Goal: Transaction & Acquisition: Purchase product/service

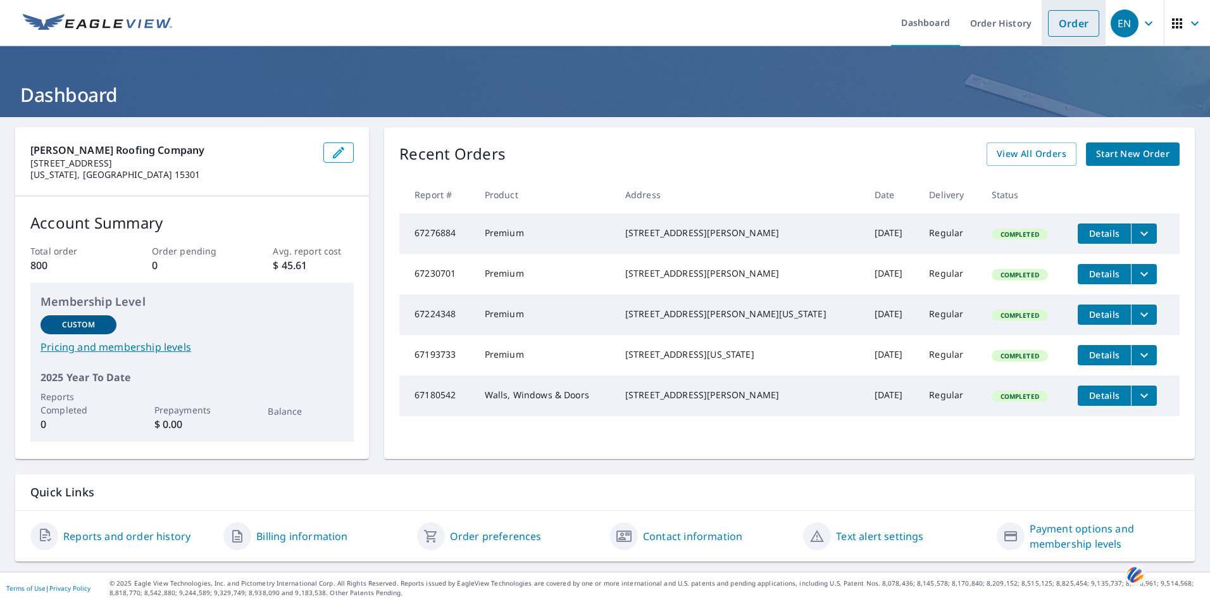
click at [1056, 27] on link "Order" at bounding box center [1073, 23] width 51 height 27
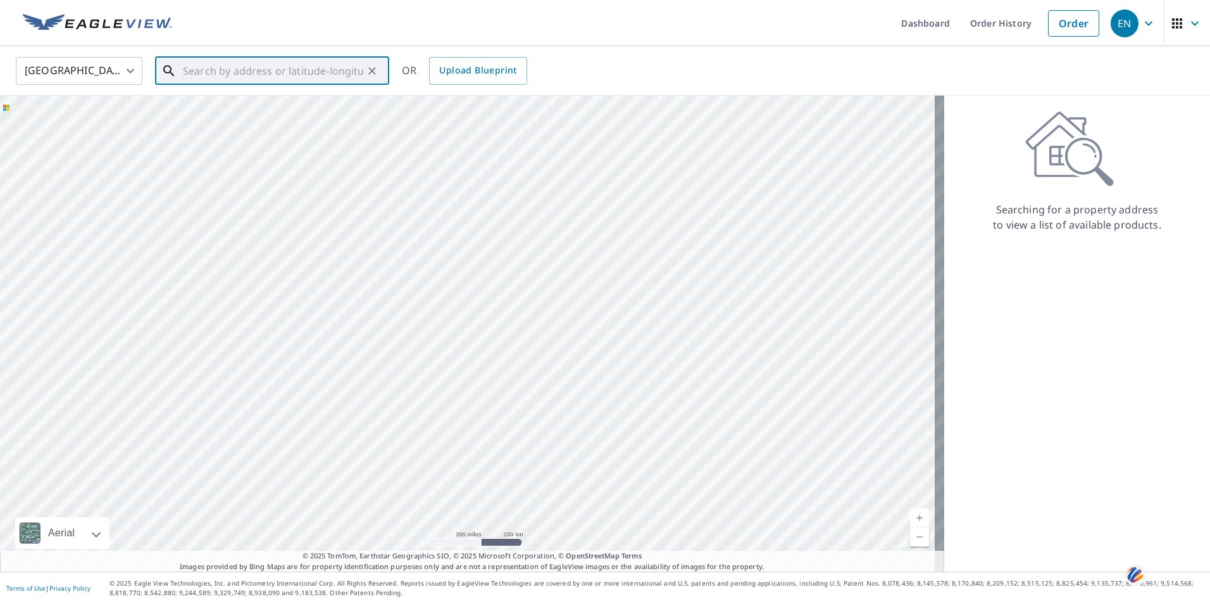
click at [247, 66] on input "text" at bounding box center [273, 70] width 180 height 35
click at [223, 118] on p "Champion, PA 15622" at bounding box center [279, 121] width 199 height 13
type input "[STREET_ADDRESS]"
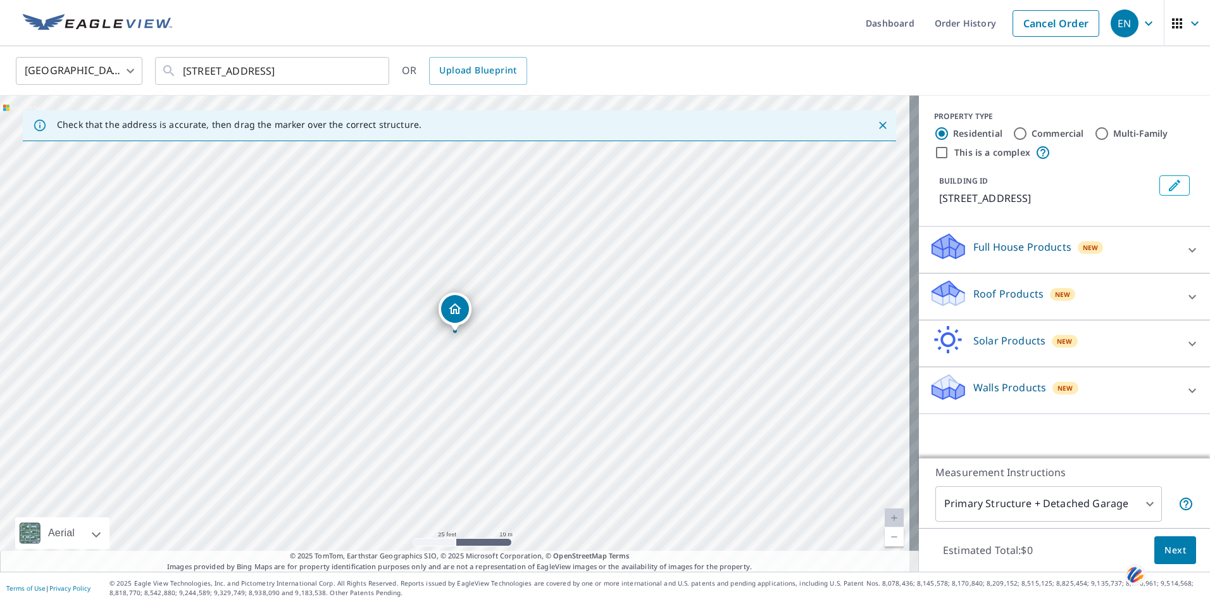
click at [932, 301] on icon at bounding box center [948, 297] width 32 height 15
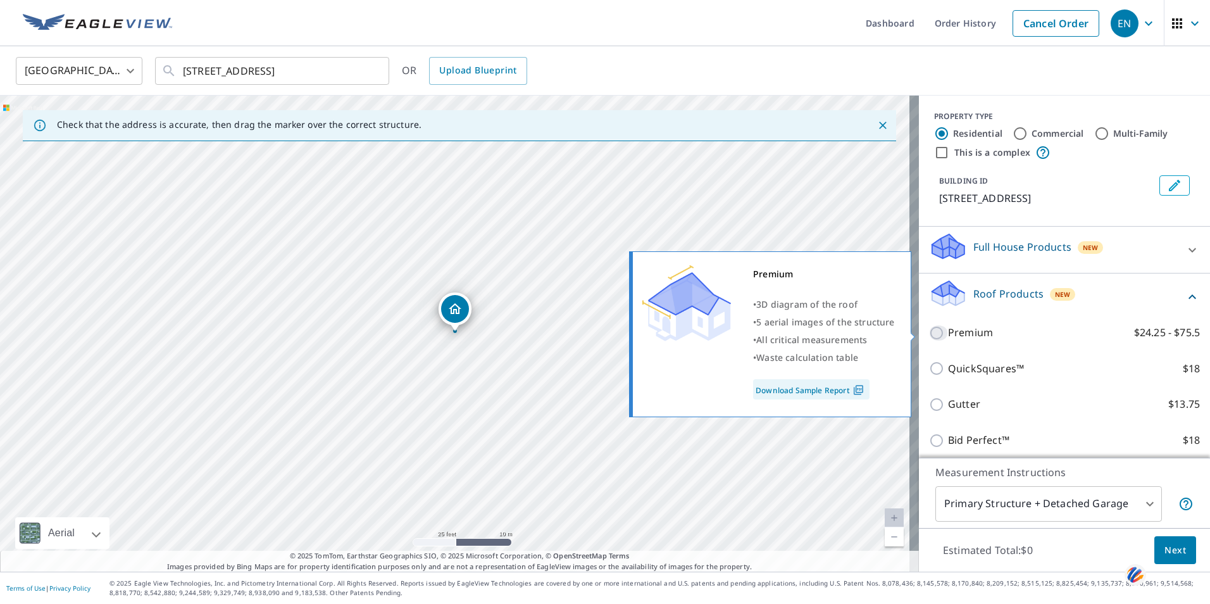
click at [929, 330] on input "Premium $24.25 - $75.5" at bounding box center [938, 332] width 19 height 15
checkbox input "true"
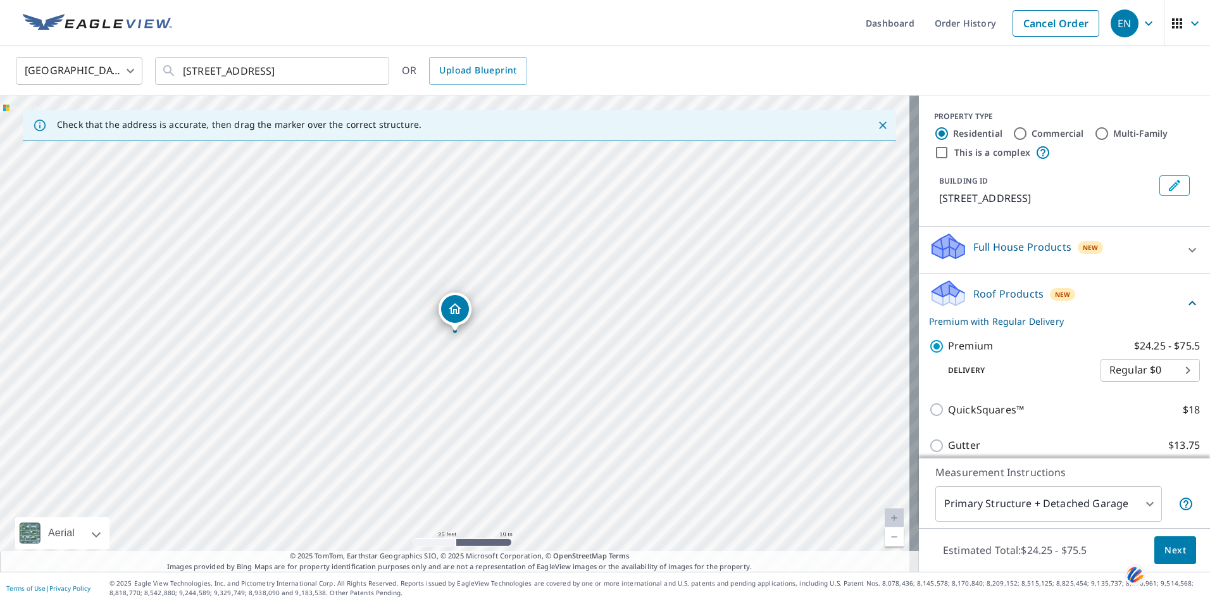
click at [1169, 550] on span "Next" at bounding box center [1175, 550] width 22 height 16
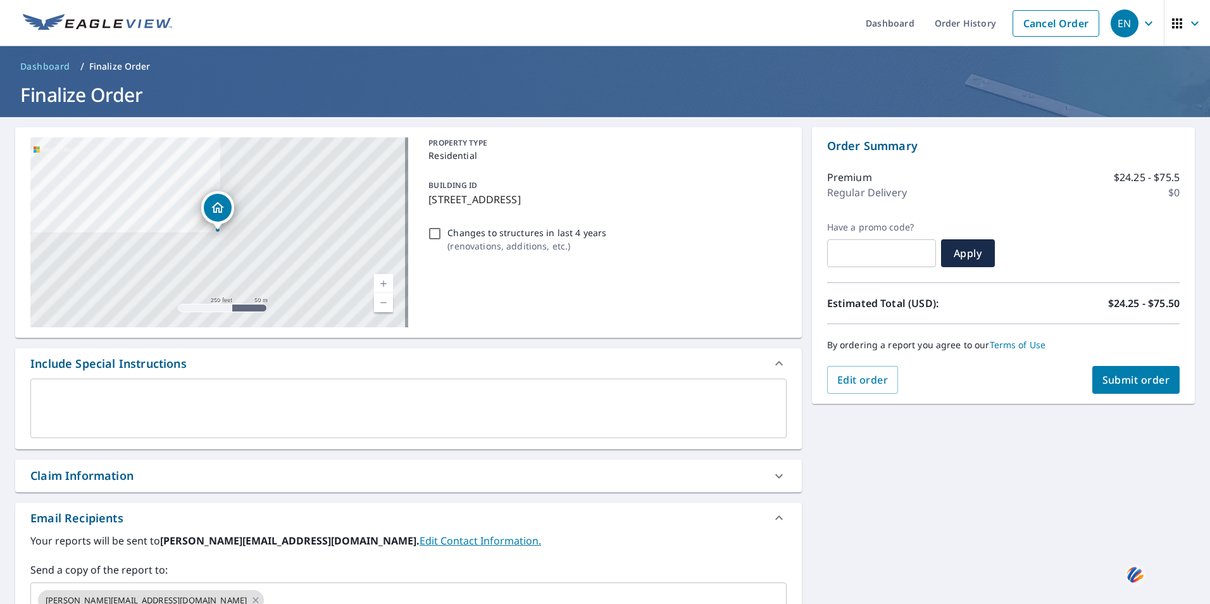
scroll to position [193, 0]
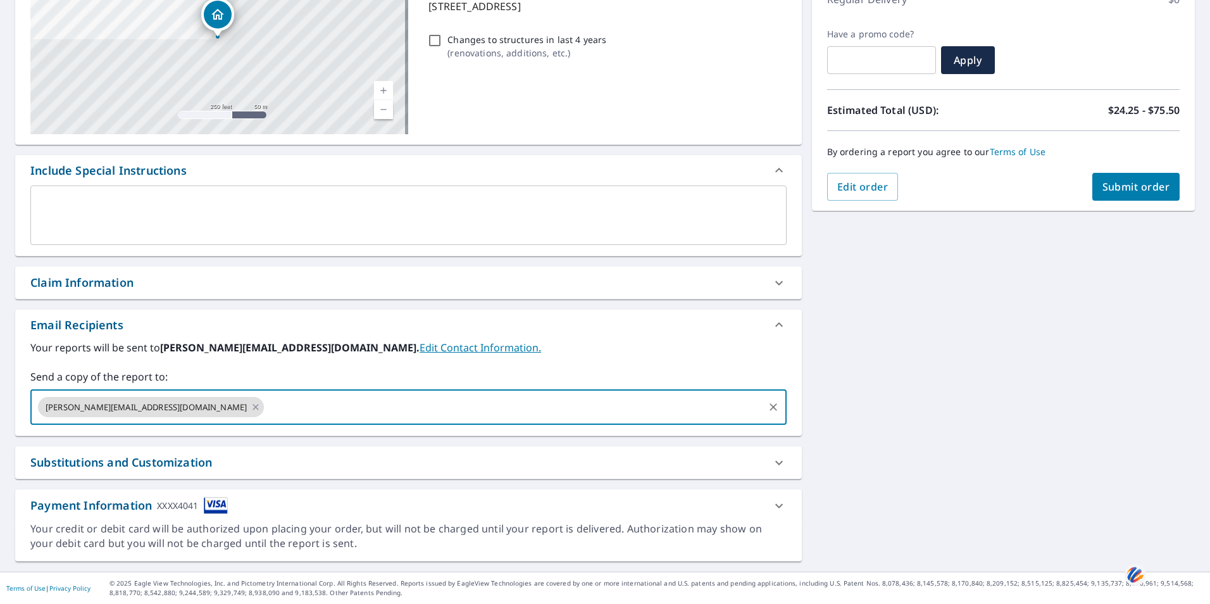
click at [266, 404] on input "text" at bounding box center [514, 407] width 496 height 24
type input "[PERSON_NAME][EMAIL_ADDRESS][PERSON_NAME][DOMAIN_NAME]"
click at [1130, 196] on button "Submit order" at bounding box center [1136, 187] width 88 height 28
checkbox input "true"
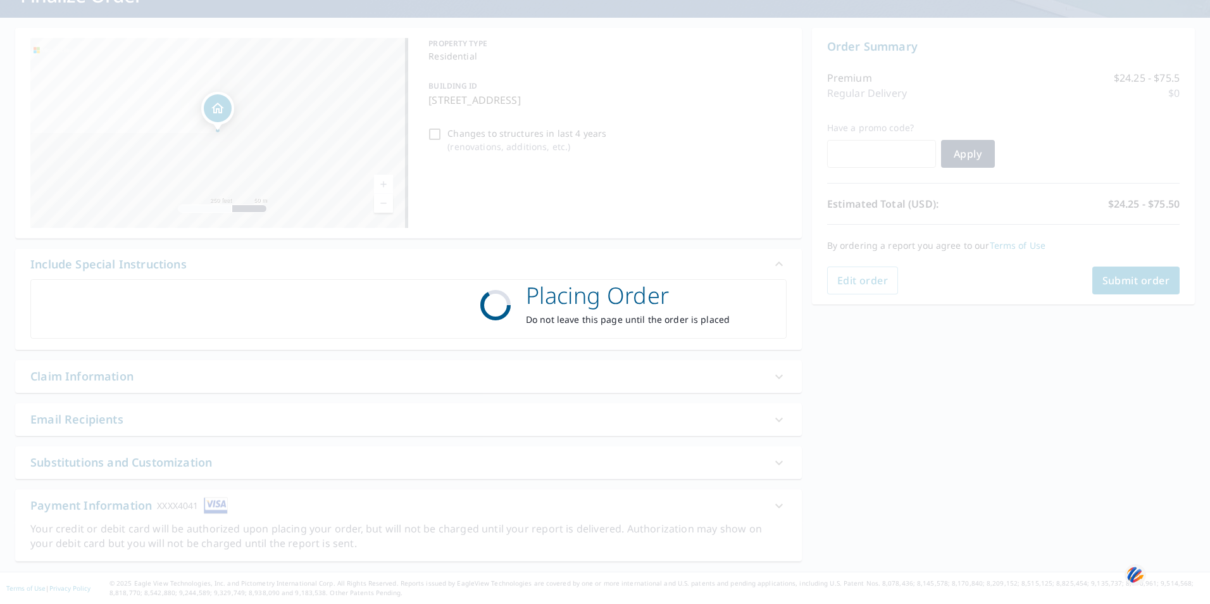
scroll to position [99, 0]
